Goal: Task Accomplishment & Management: Use online tool/utility

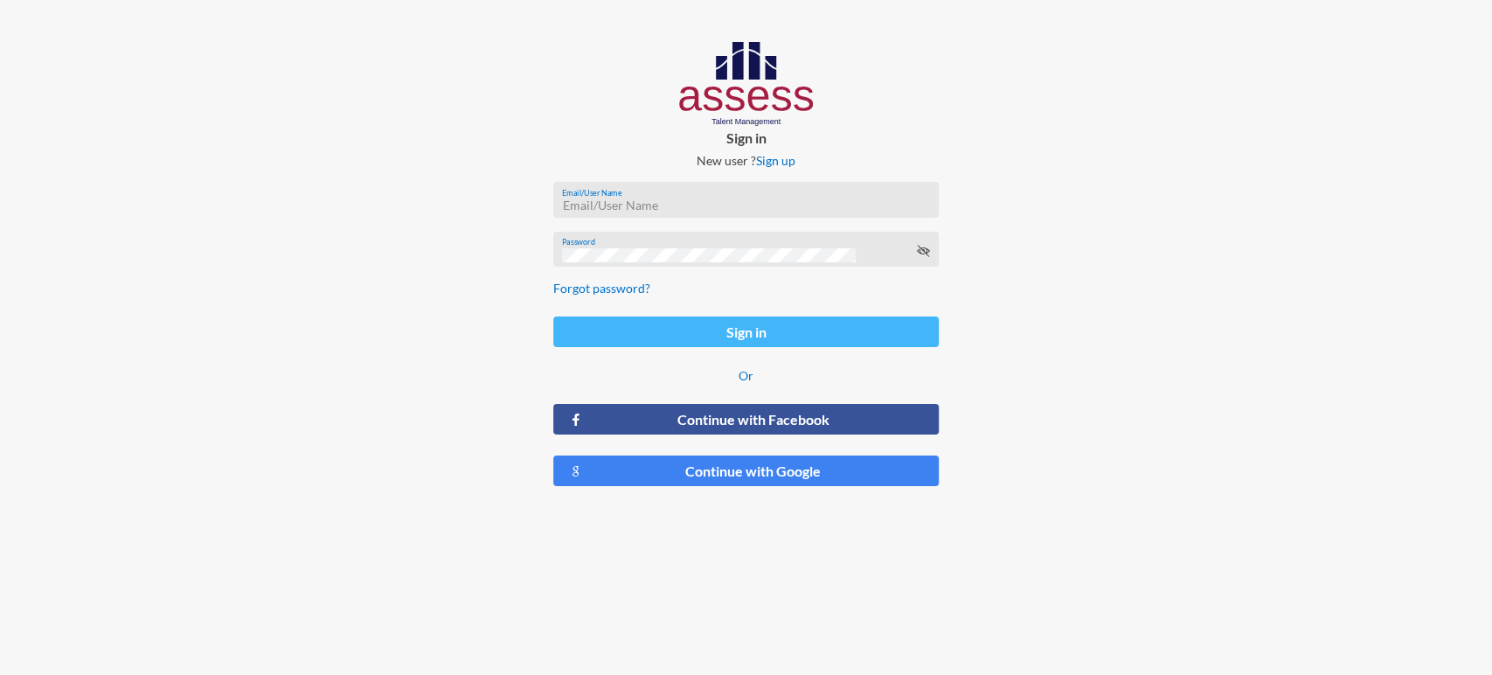
type input "[EMAIL_ADDRESS][DOMAIN_NAME]"
click at [694, 320] on button "Sign in" at bounding box center [745, 331] width 385 height 31
click at [756, 332] on button "Sign in" at bounding box center [745, 331] width 385 height 31
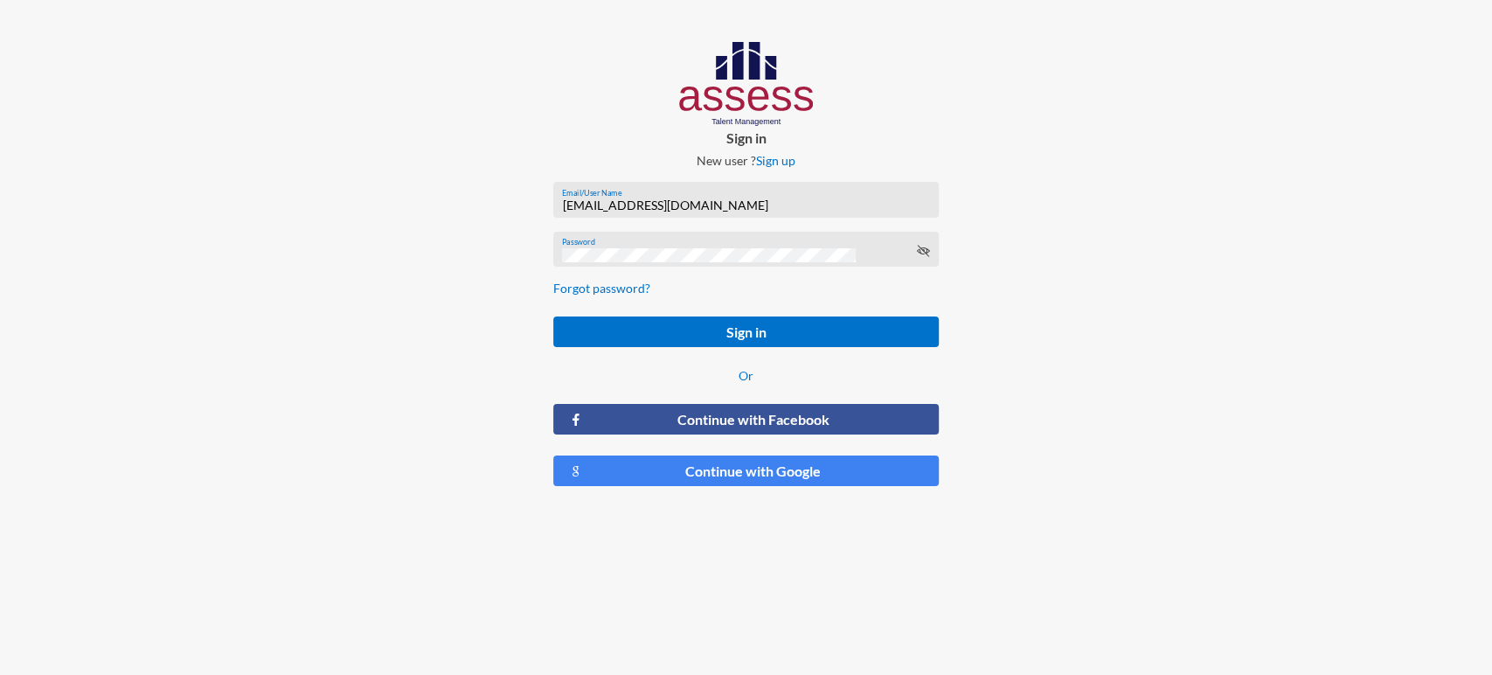
click at [1156, 189] on div at bounding box center [1242, 271] width 497 height 542
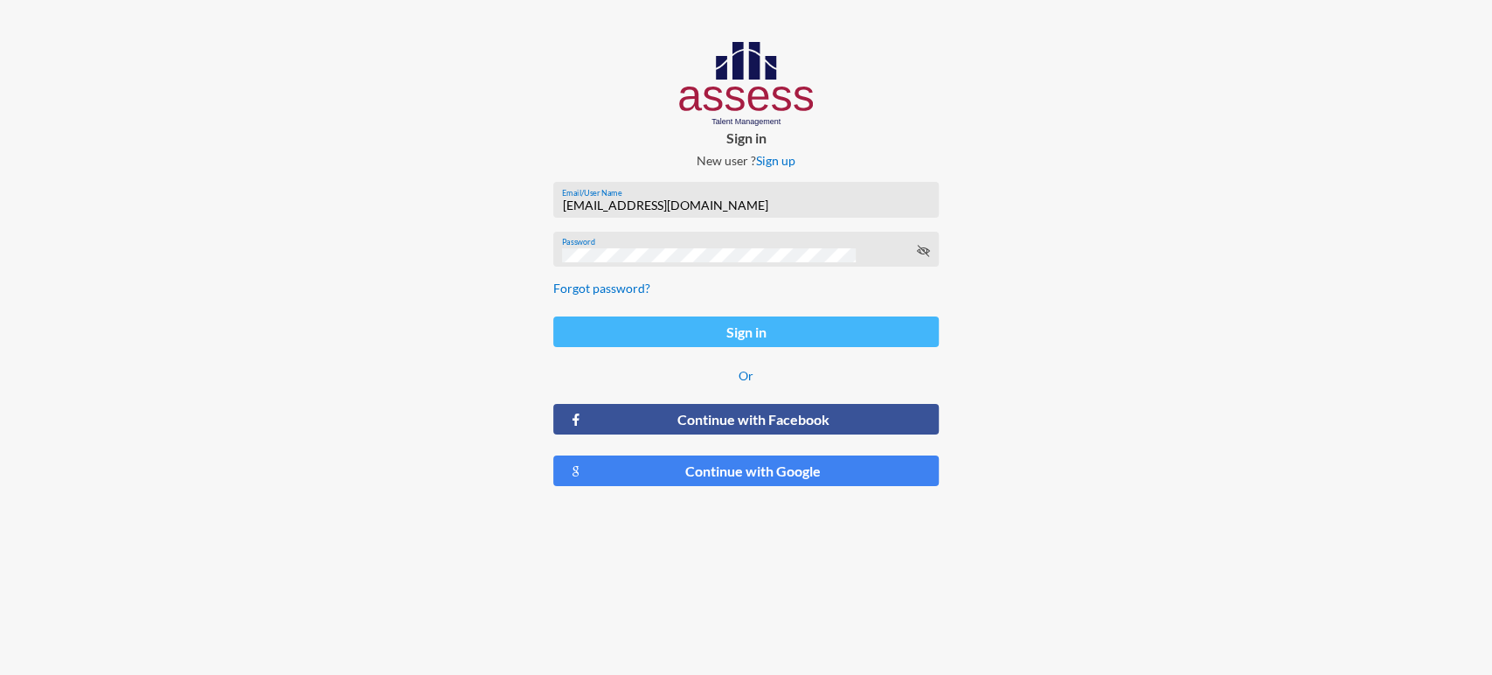
click at [784, 334] on button "Sign in" at bounding box center [745, 331] width 385 height 31
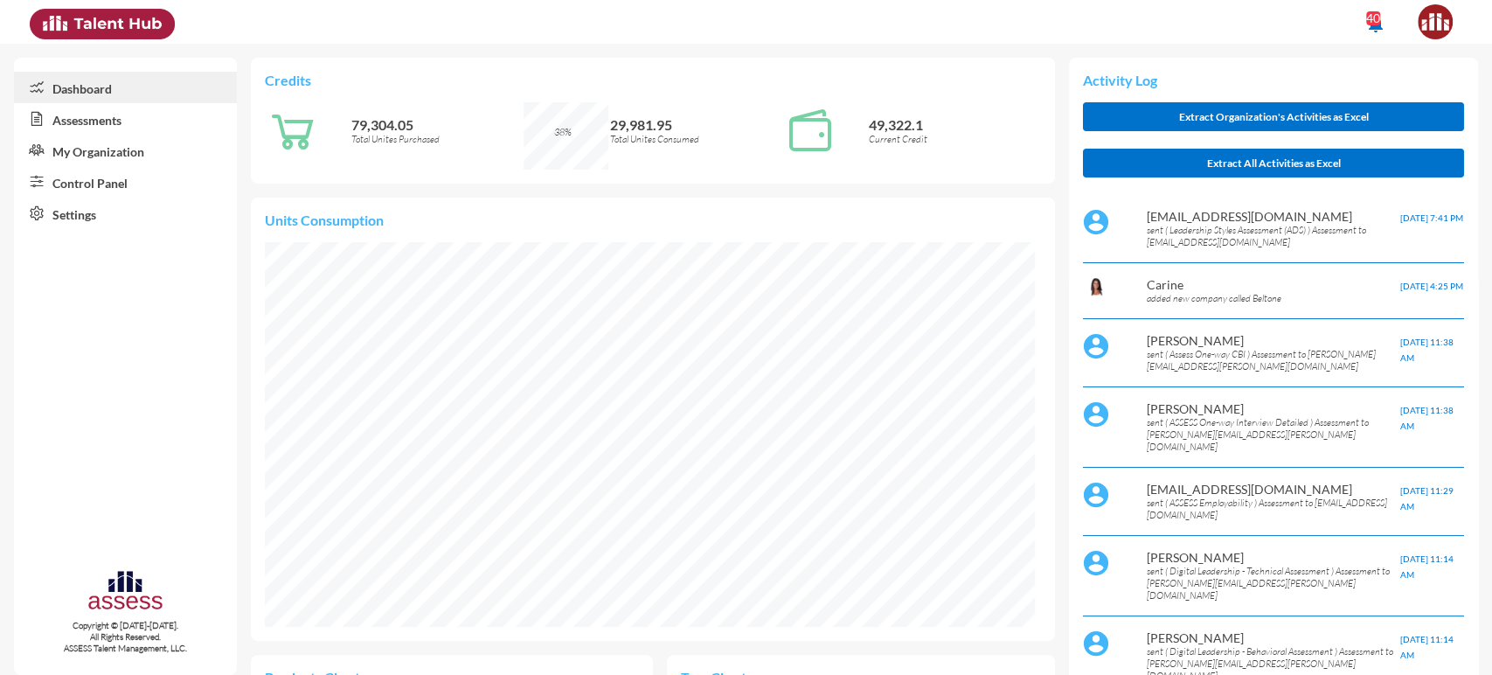
click at [120, 124] on link "Assessments" at bounding box center [125, 118] width 223 height 31
